Goal: Use online tool/utility: Use online tool/utility

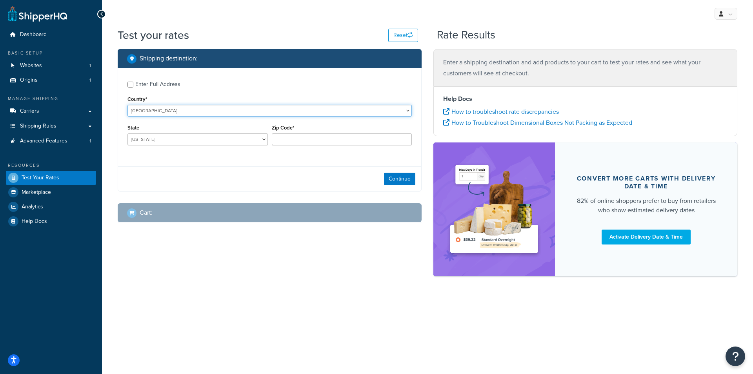
click at [157, 112] on select "United States United Kingdom Afghanistan Åland Islands Albania Algeria American…" at bounding box center [269, 111] width 284 height 12
select select "IE"
click at [127, 105] on select "United States United Kingdom Afghanistan Åland Islands Albania Algeria American…" at bounding box center [269, 111] width 284 height 12
click at [158, 146] on div "Region Carlow Cavan Clare Cork Donegal Dublin Galway Kerry Kildare Kilkenny Lao…" at bounding box center [197, 136] width 144 height 29
click at [158, 142] on select "Carlow Cavan Clare Cork Donegal Dublin Galway Kerry Kildare Kilkenny Laois Leit…" at bounding box center [197, 139] width 140 height 12
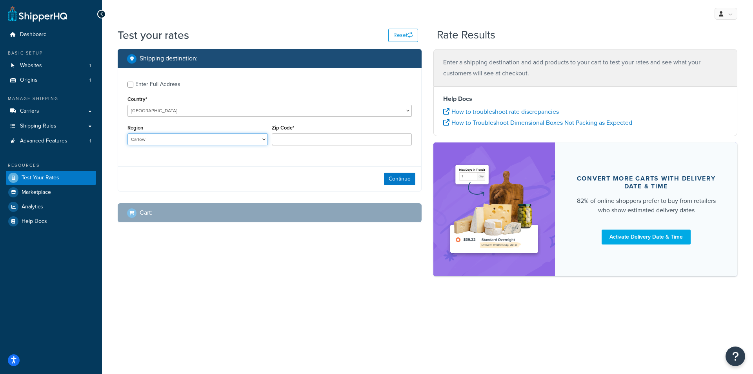
click at [147, 144] on select "Carlow Cavan Clare Cork Donegal Dublin Galway Kerry Kildare Kilkenny Laois Leit…" at bounding box center [197, 139] width 140 height 12
select select "TA"
click at [127, 133] on select "Carlow Cavan Clare Cork Donegal Dublin Galway Kerry Kildare Kilkenny Laois Leit…" at bounding box center [197, 139] width 140 height 12
click at [160, 290] on div "Test your rates Reset Rate Results Shipping destination : Enter Full Address Co…" at bounding box center [427, 165] width 651 height 276
click at [304, 139] on input "Zip Code*" at bounding box center [342, 139] width 140 height 12
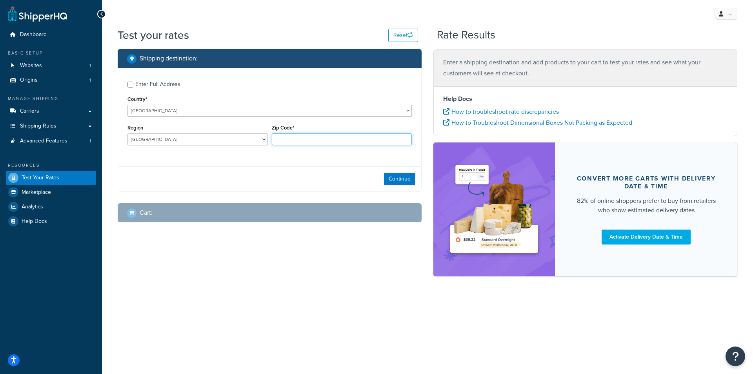
paste input "E41 X759"
type input "E41 X759"
click at [399, 176] on button "Continue" at bounding box center [399, 178] width 31 height 13
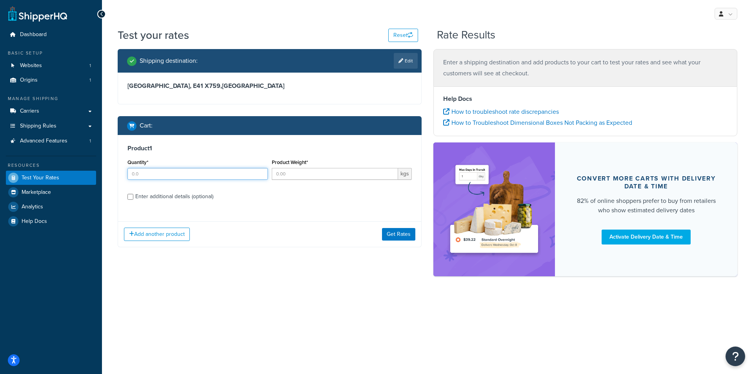
click at [183, 174] on input "Quantity*" at bounding box center [197, 174] width 140 height 12
type input "1"
click at [150, 285] on div "Test your rates Reset Rate Results Shipping destination : Edit Tipperary, E41 X…" at bounding box center [427, 165] width 651 height 276
click at [284, 175] on input "Product Weight*" at bounding box center [335, 174] width 127 height 12
type input "2.15"
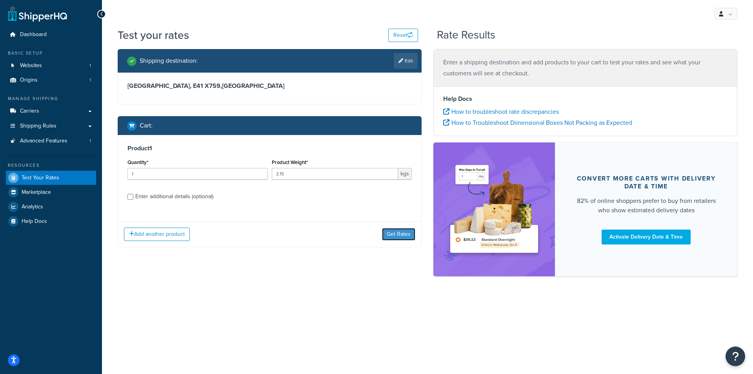
click at [396, 230] on button "Get Rates" at bounding box center [398, 234] width 33 height 13
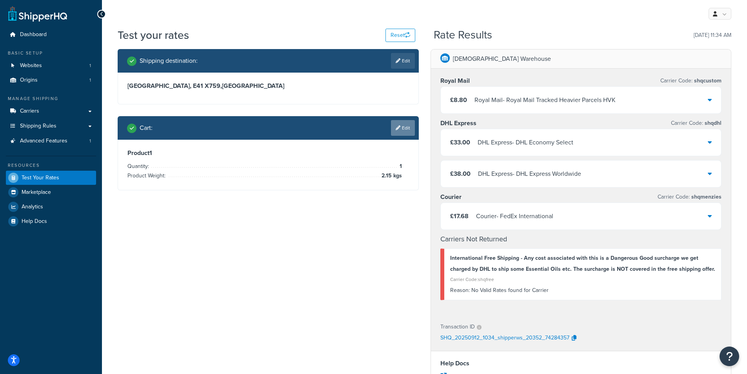
click at [404, 132] on link "Edit" at bounding box center [403, 128] width 24 height 16
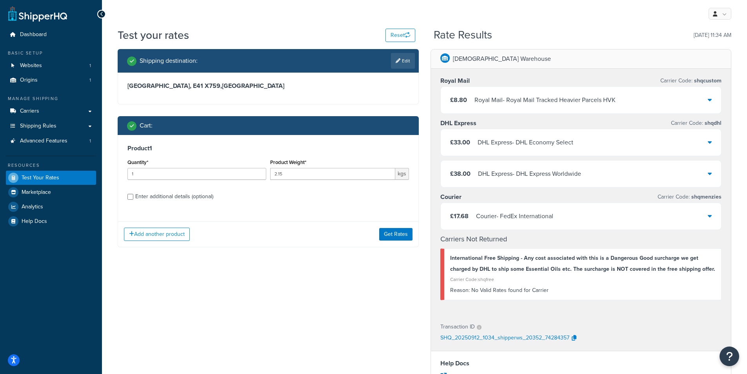
click at [134, 196] on div "Enter additional details (optional)" at bounding box center [267, 195] width 281 height 13
click at [127, 196] on input "Enter additional details (optional)" at bounding box center [130, 197] width 6 height 6
checkbox input "true"
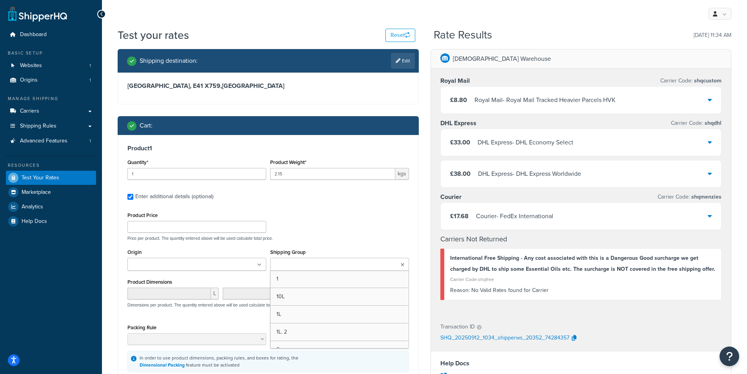
click at [284, 269] on ul at bounding box center [339, 264] width 139 height 13
click at [347, 243] on div "Product Price Price per product. The quantity entered above will be used calcul…" at bounding box center [267, 292] width 281 height 164
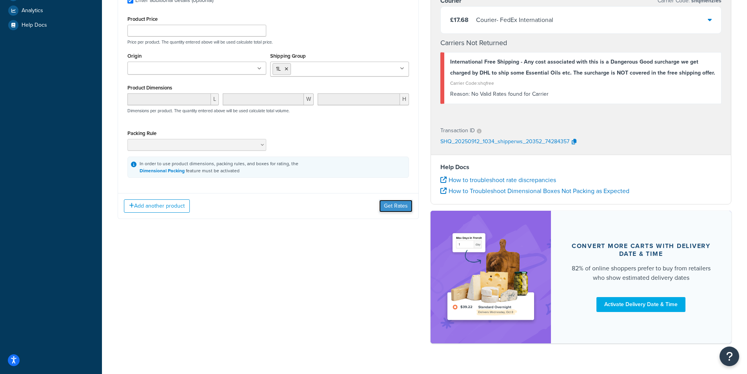
click at [392, 207] on button "Get Rates" at bounding box center [395, 206] width 33 height 13
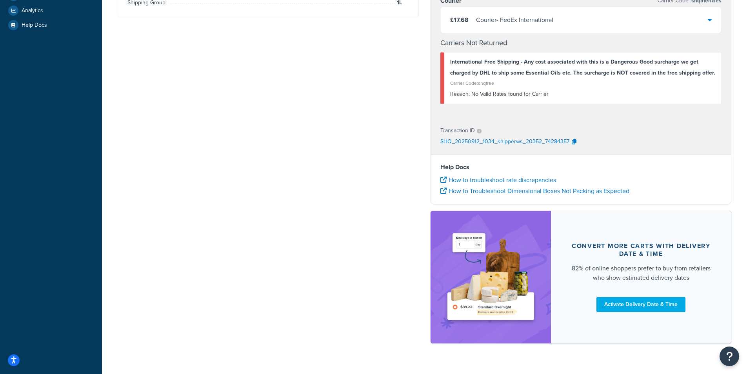
scroll to position [0, 0]
